Goal: Check status: Check status

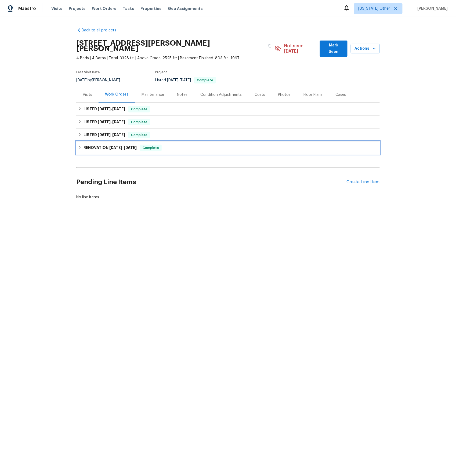
drag, startPoint x: 104, startPoint y: 145, endPoint x: 105, endPoint y: 149, distance: 4.3
click at [104, 145] on h6 "RENOVATION 3/11/25 - 4/4/25" at bounding box center [110, 148] width 53 height 6
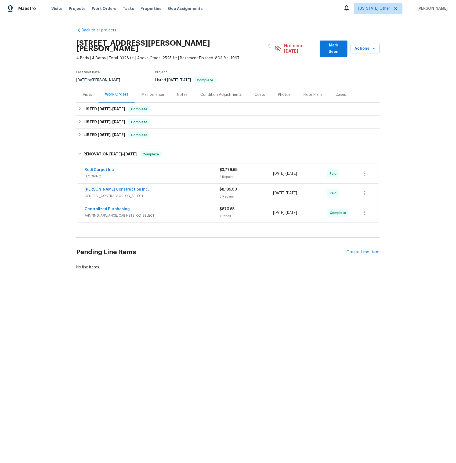
click at [94, 174] on span "FLOORING" at bounding box center [152, 176] width 135 height 5
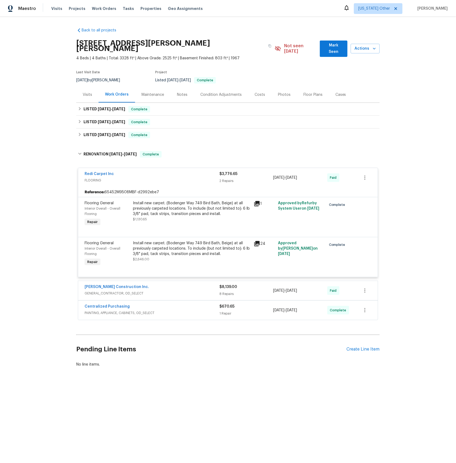
click at [98, 291] on span "GENERAL_CONTRACTOR, OD_SELECT" at bounding box center [152, 293] width 135 height 5
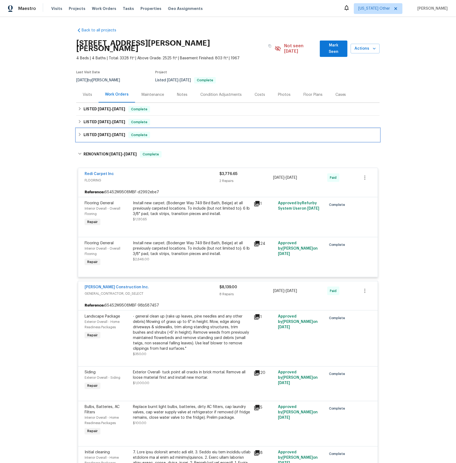
click at [103, 132] on h6 "LISTED 4/8/25 - 7/4/25" at bounding box center [105, 135] width 42 height 6
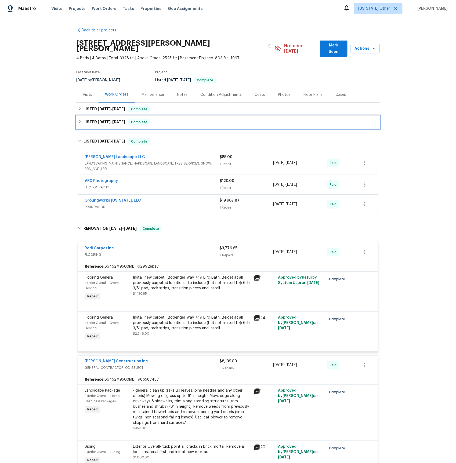
click at [98, 120] on span "[DATE]" at bounding box center [104, 122] width 13 height 4
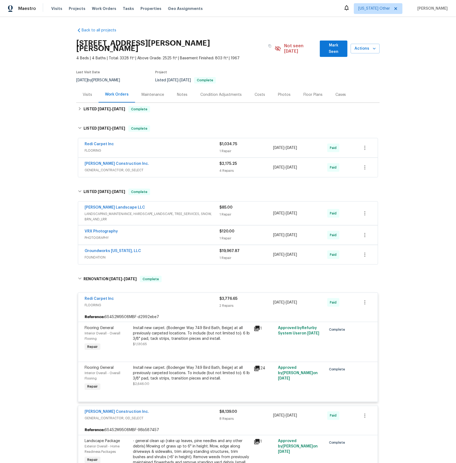
click at [97, 148] on span "FLOORING" at bounding box center [152, 150] width 135 height 5
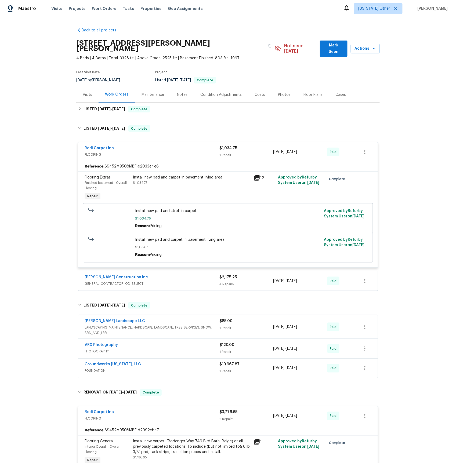
click at [106, 281] on span "GENERAL_CONTRACTOR, OD_SELECT" at bounding box center [152, 283] width 135 height 5
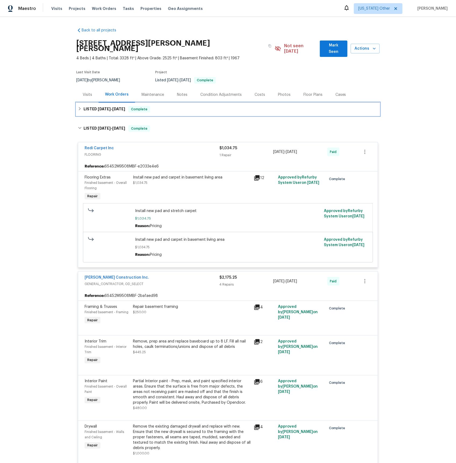
click at [104, 107] on span "[DATE]" at bounding box center [104, 109] width 13 height 4
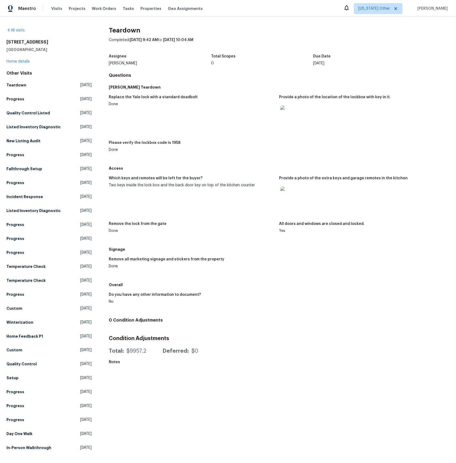
click at [289, 193] on img at bounding box center [288, 195] width 17 height 17
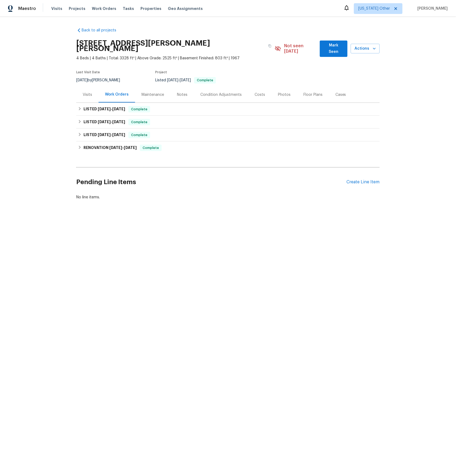
click at [87, 92] on div "Visits" at bounding box center [87, 94] width 9 height 5
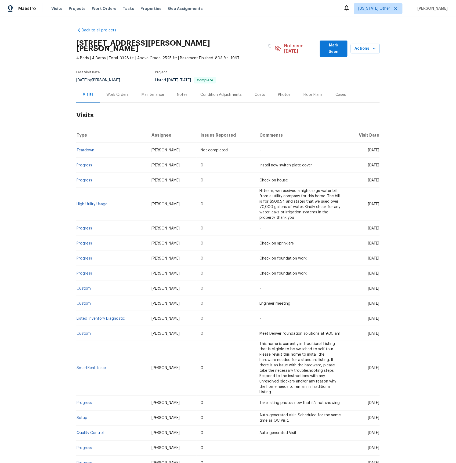
click at [81, 236] on td "Progress" at bounding box center [111, 243] width 71 height 15
